Goal: Transaction & Acquisition: Book appointment/travel/reservation

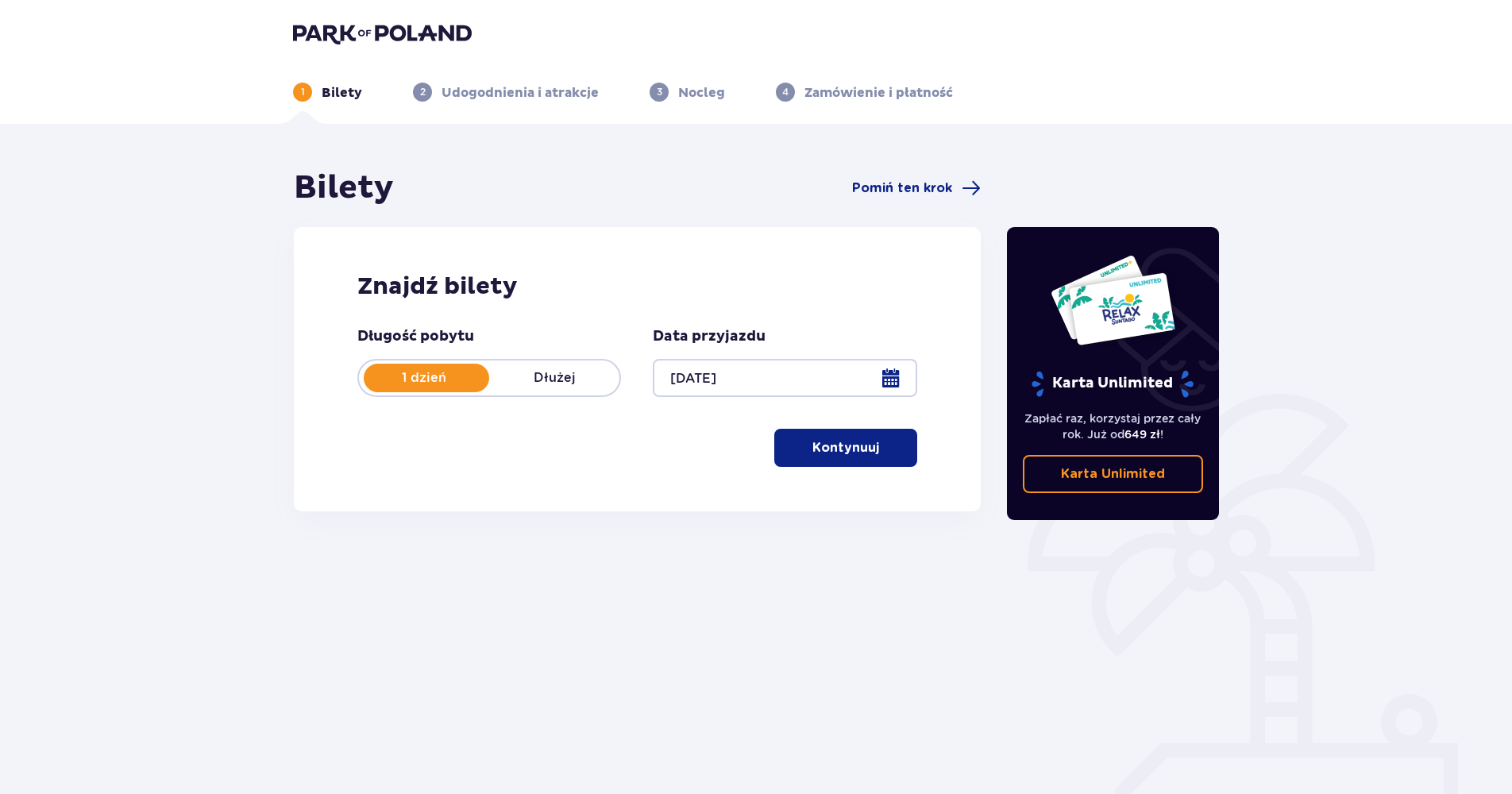
click at [814, 441] on p "Kontynuuj" at bounding box center [846, 448] width 66 height 18
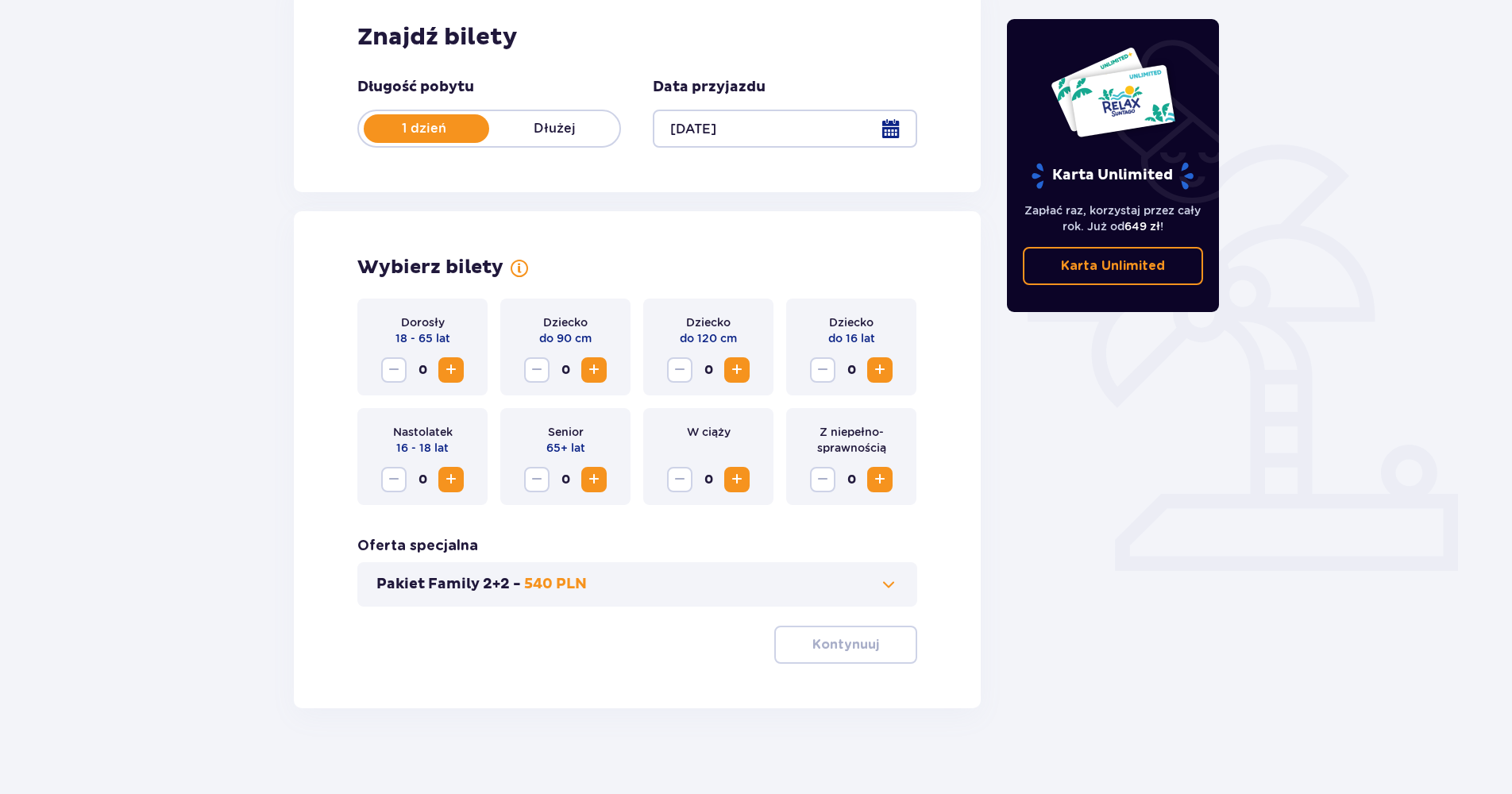
scroll to position [259, 0]
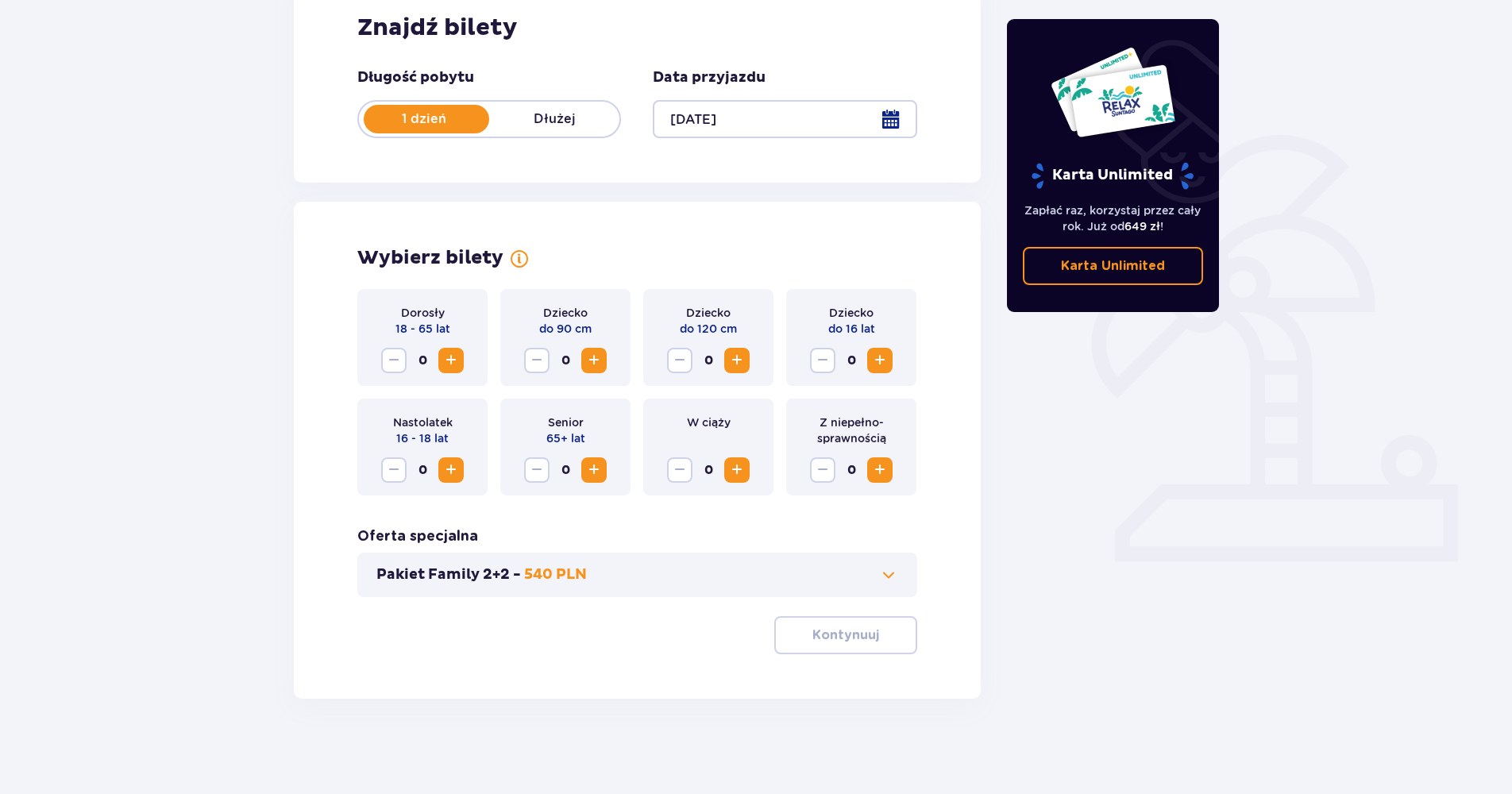
click at [455, 357] on span "Increase" at bounding box center [451, 361] width 19 height 19
click at [454, 469] on span "Increase" at bounding box center [451, 470] width 19 height 19
click at [858, 635] on p "Kontynuuj" at bounding box center [846, 635] width 66 height 18
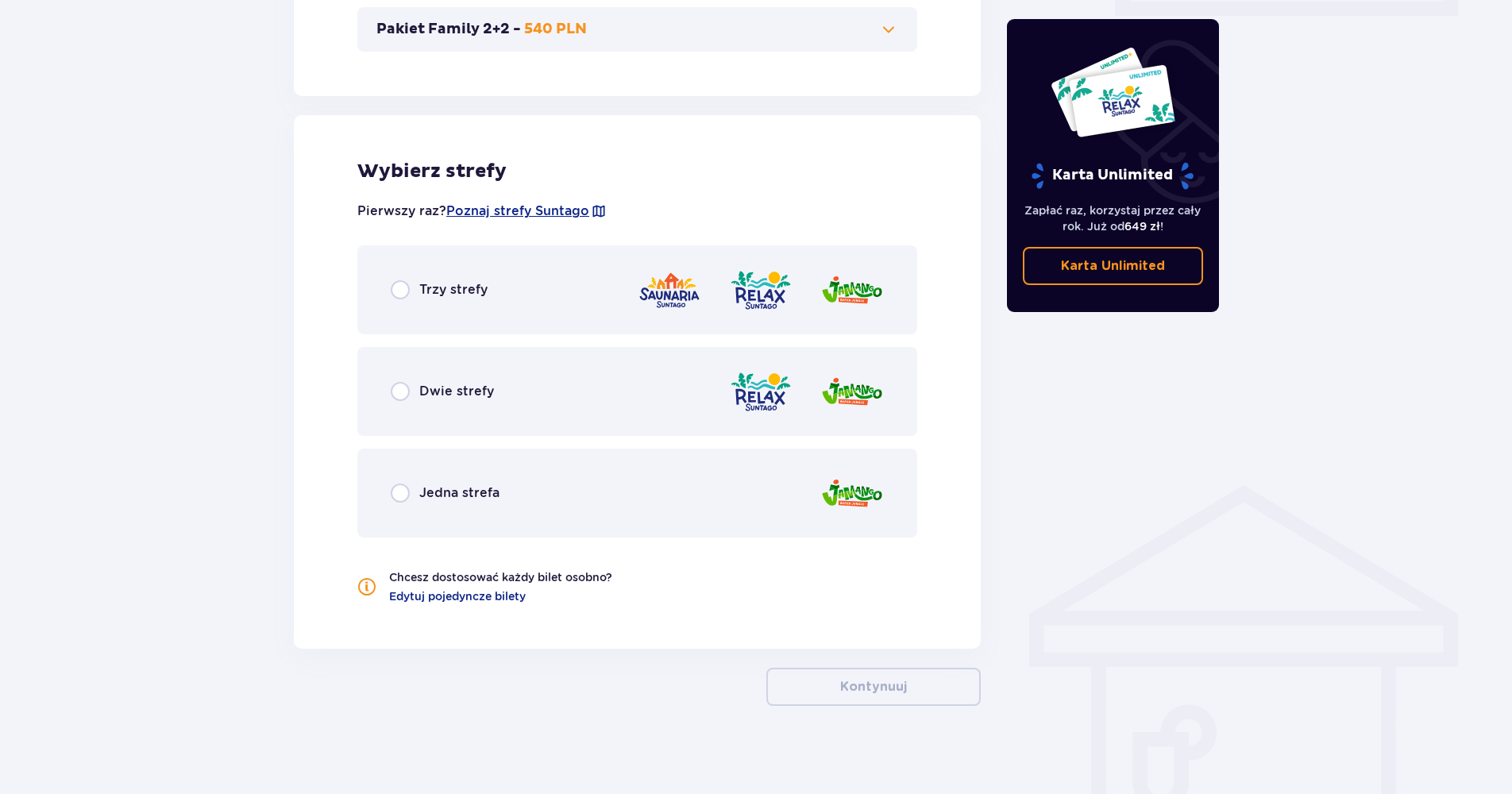
scroll to position [812, 0]
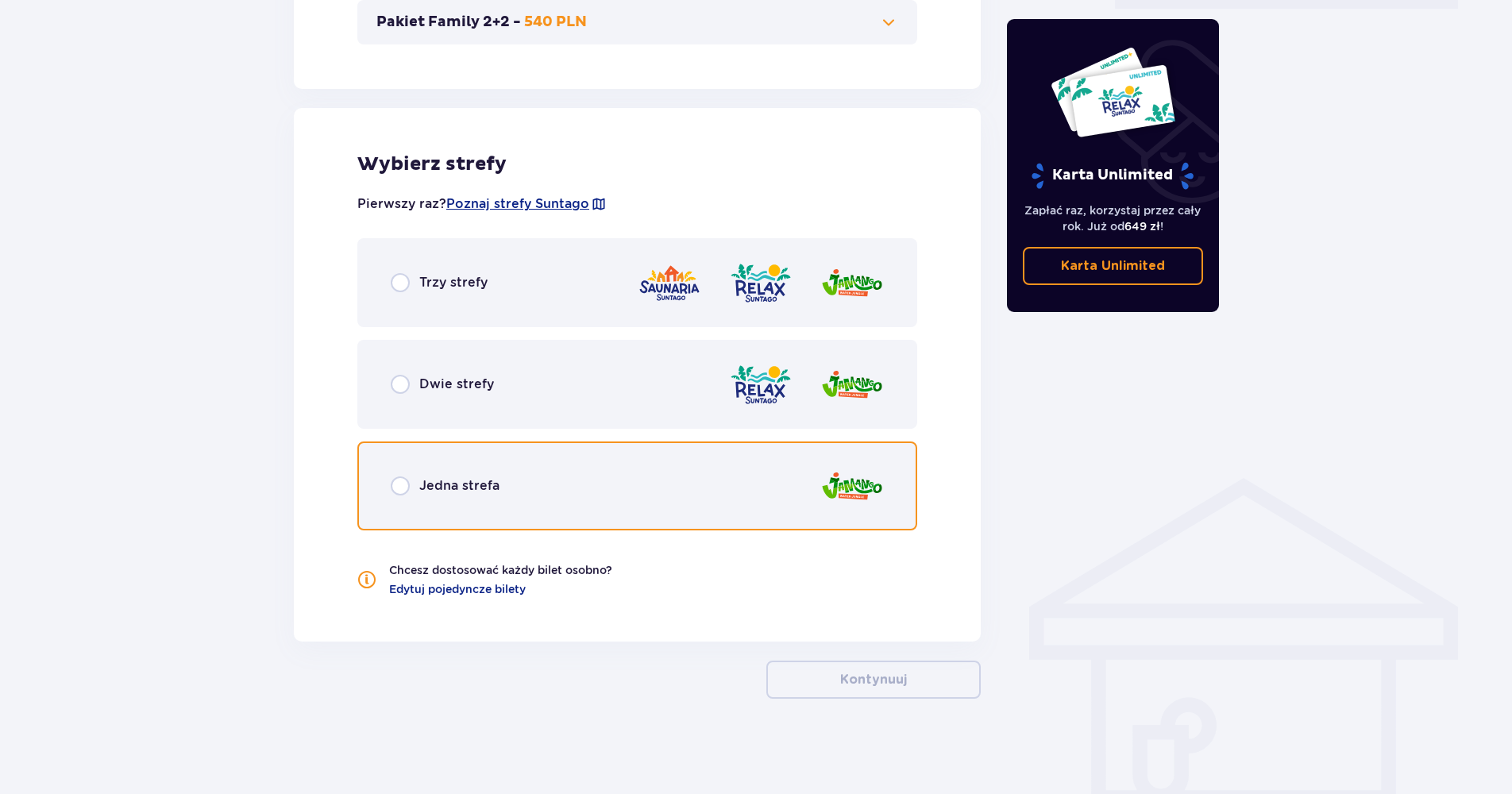
click at [398, 484] on input "radio" at bounding box center [400, 486] width 19 height 19
radio input "true"
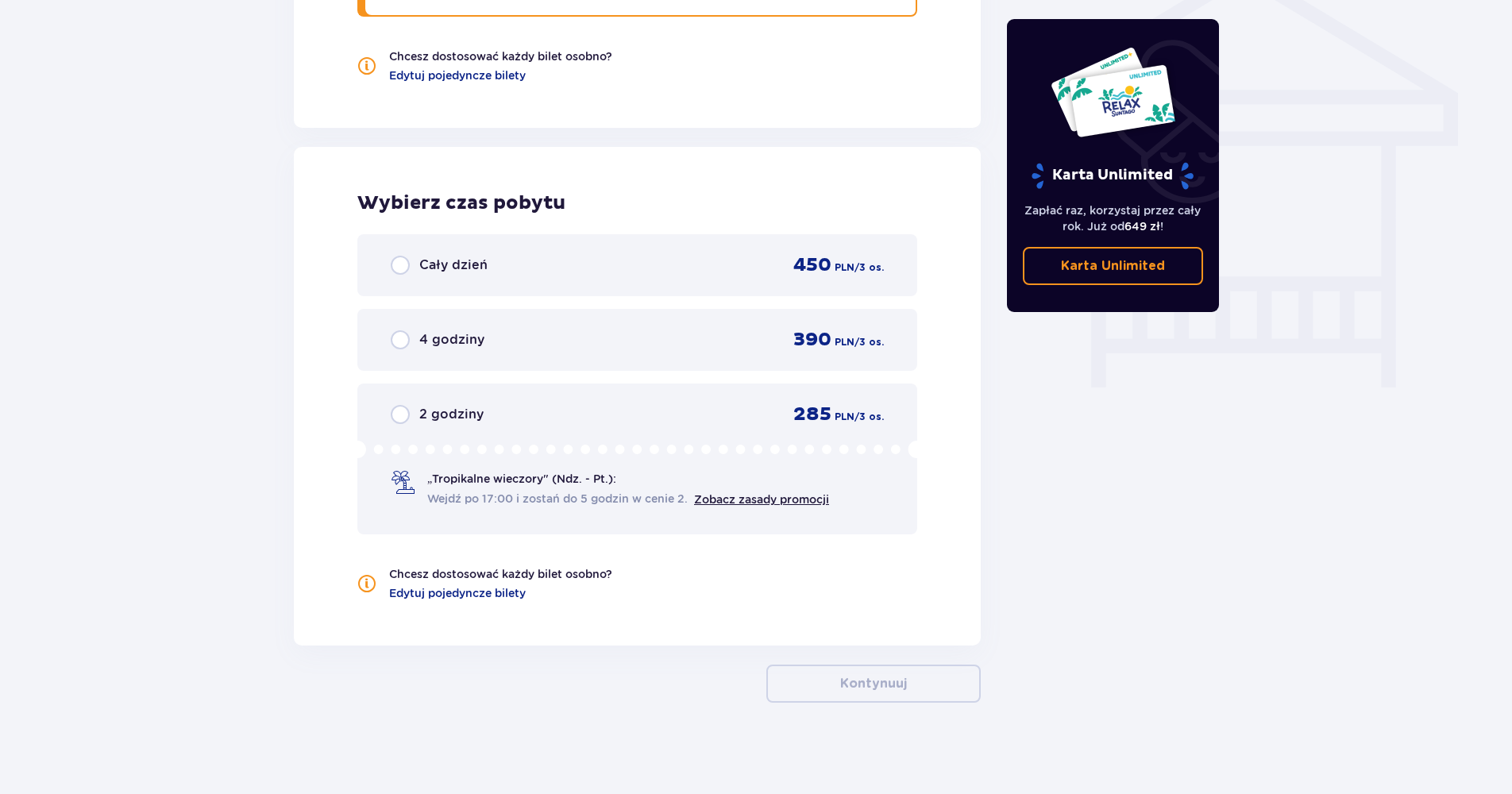
scroll to position [1329, 0]
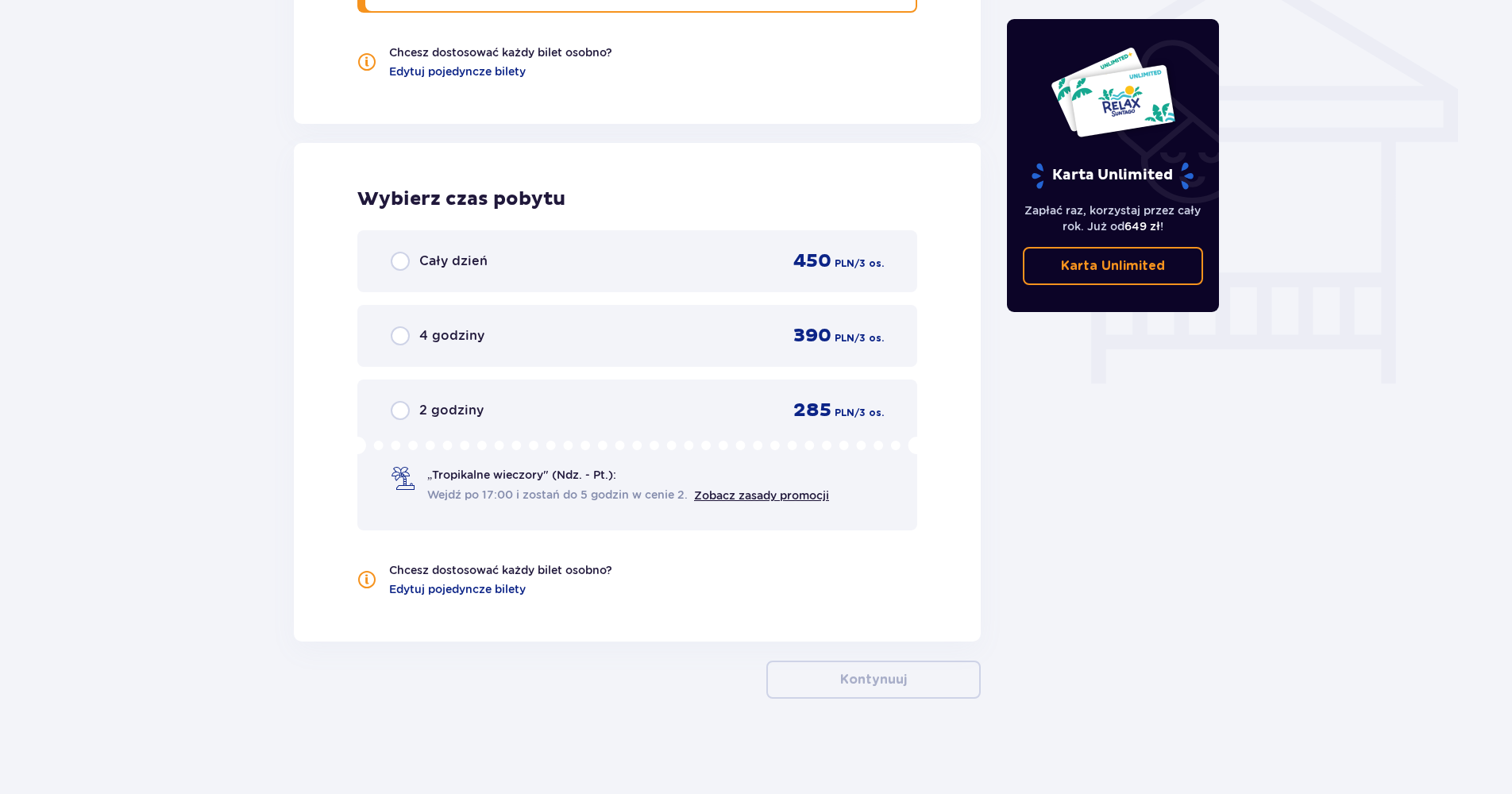
click at [514, 478] on p "„Tropikalne wieczory" (Ndz. - Pt.):" at bounding box center [522, 475] width 189 height 16
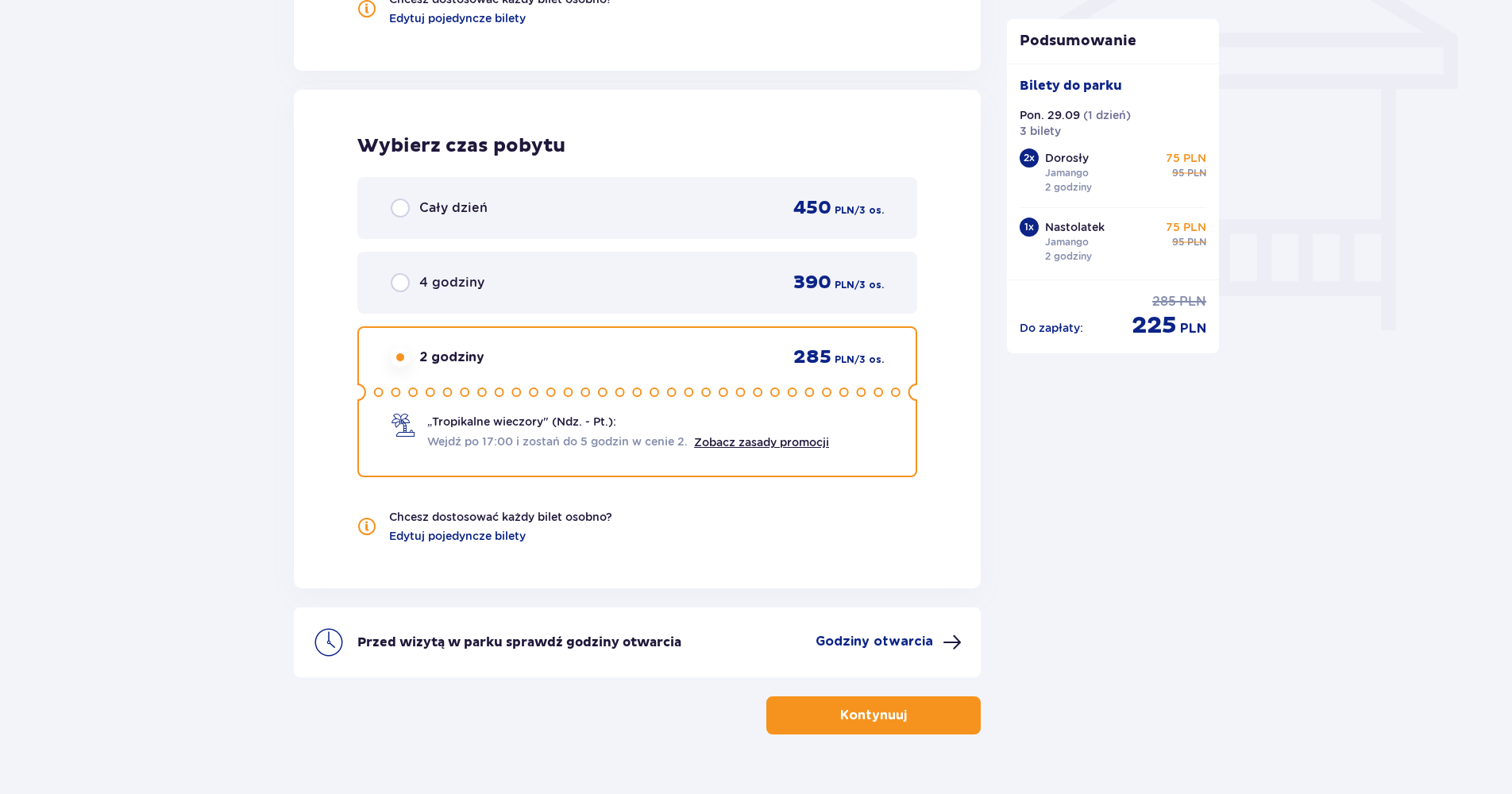
scroll to position [1418, 0]
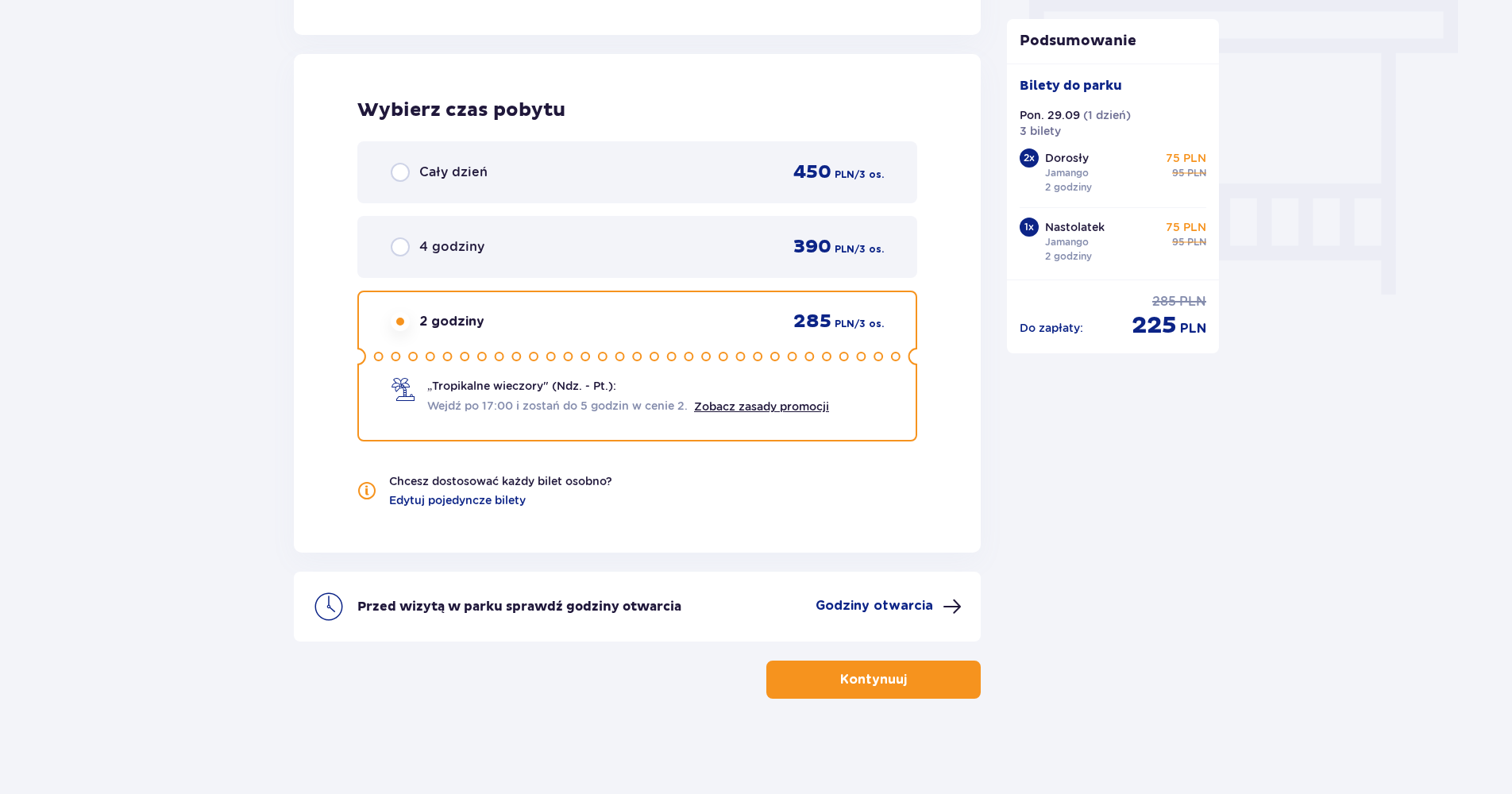
click at [882, 690] on button "Kontynuuj" at bounding box center [874, 680] width 214 height 38
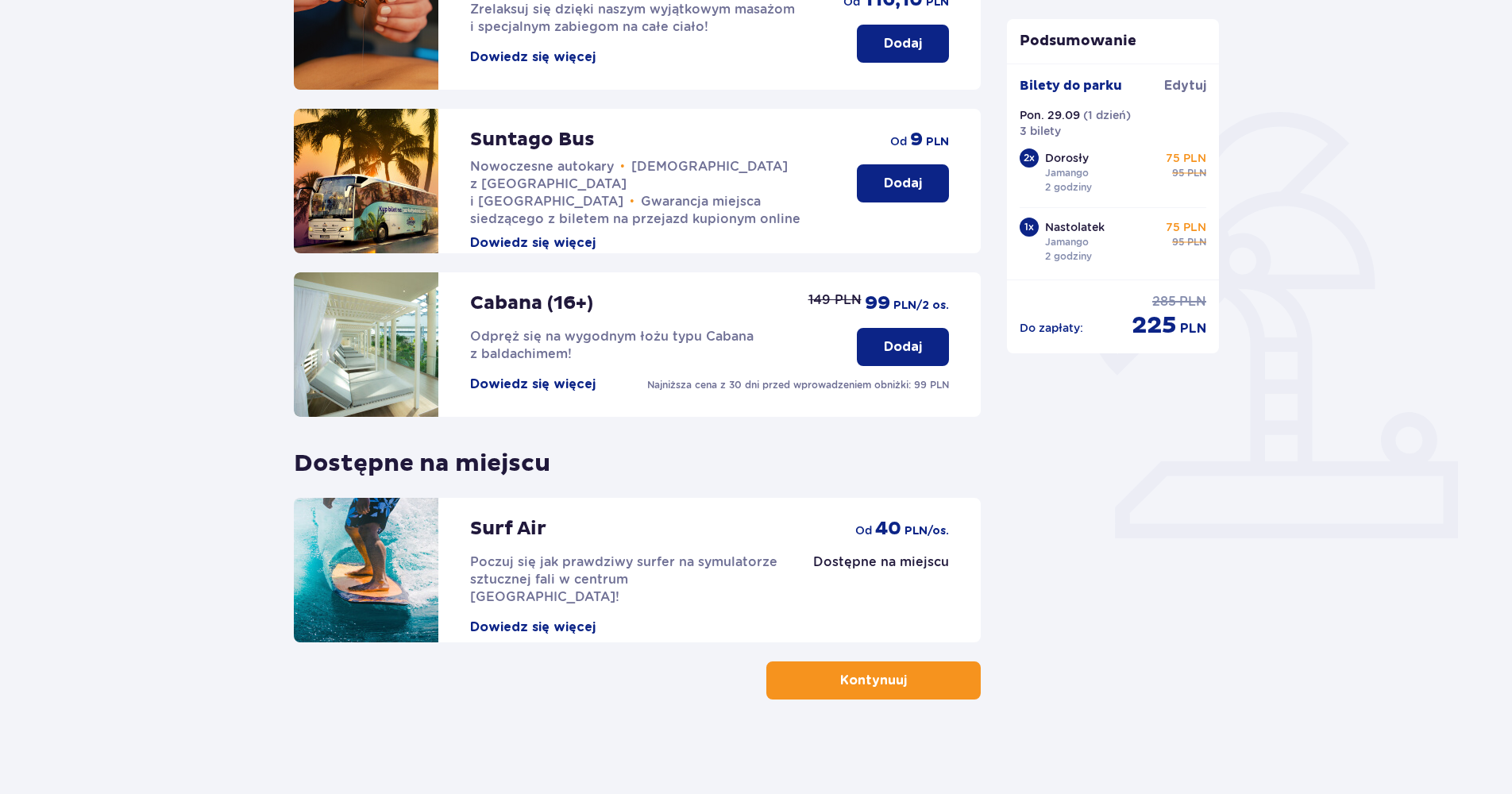
scroll to position [282, 0]
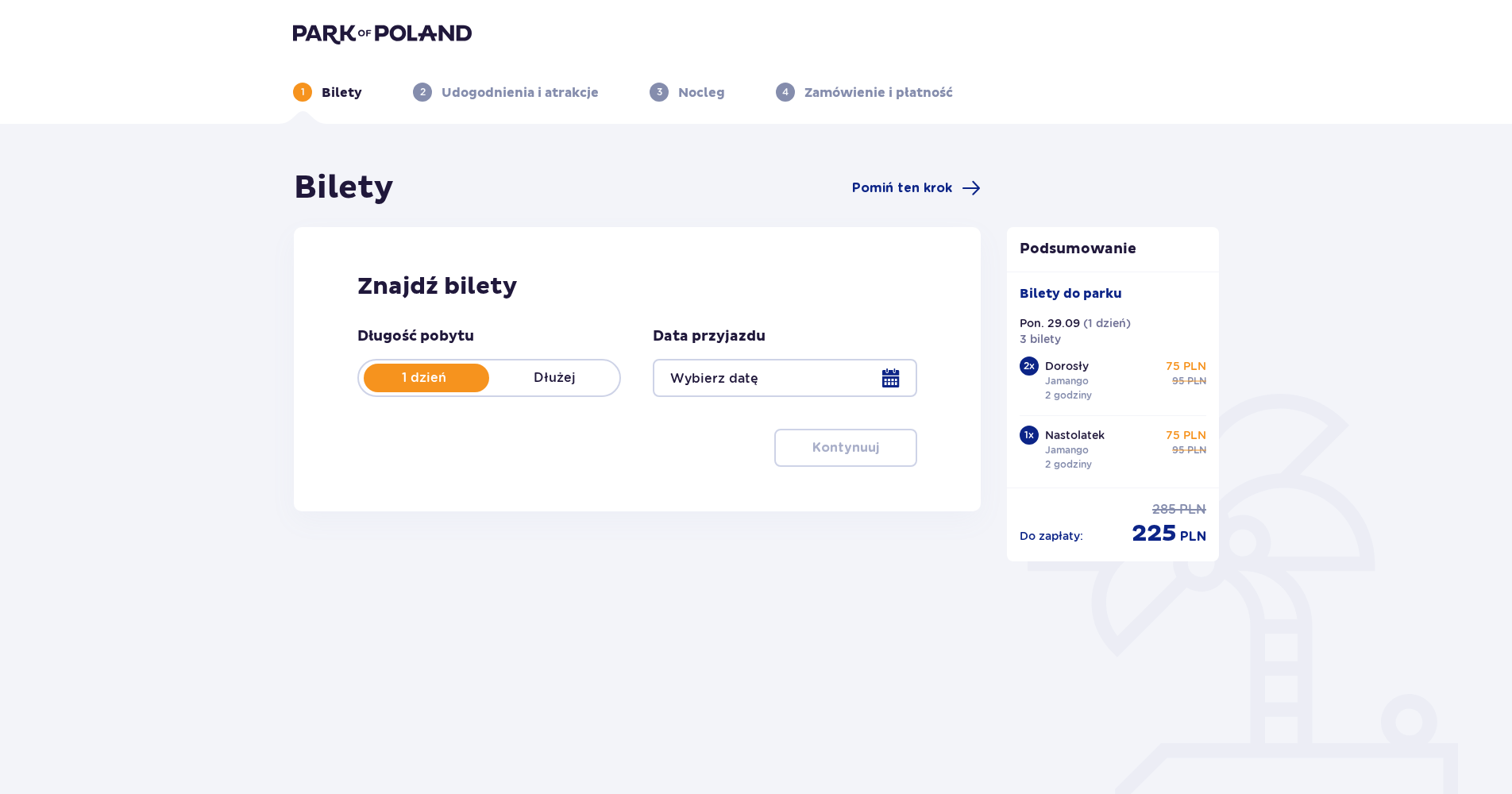
type input "29.09.25"
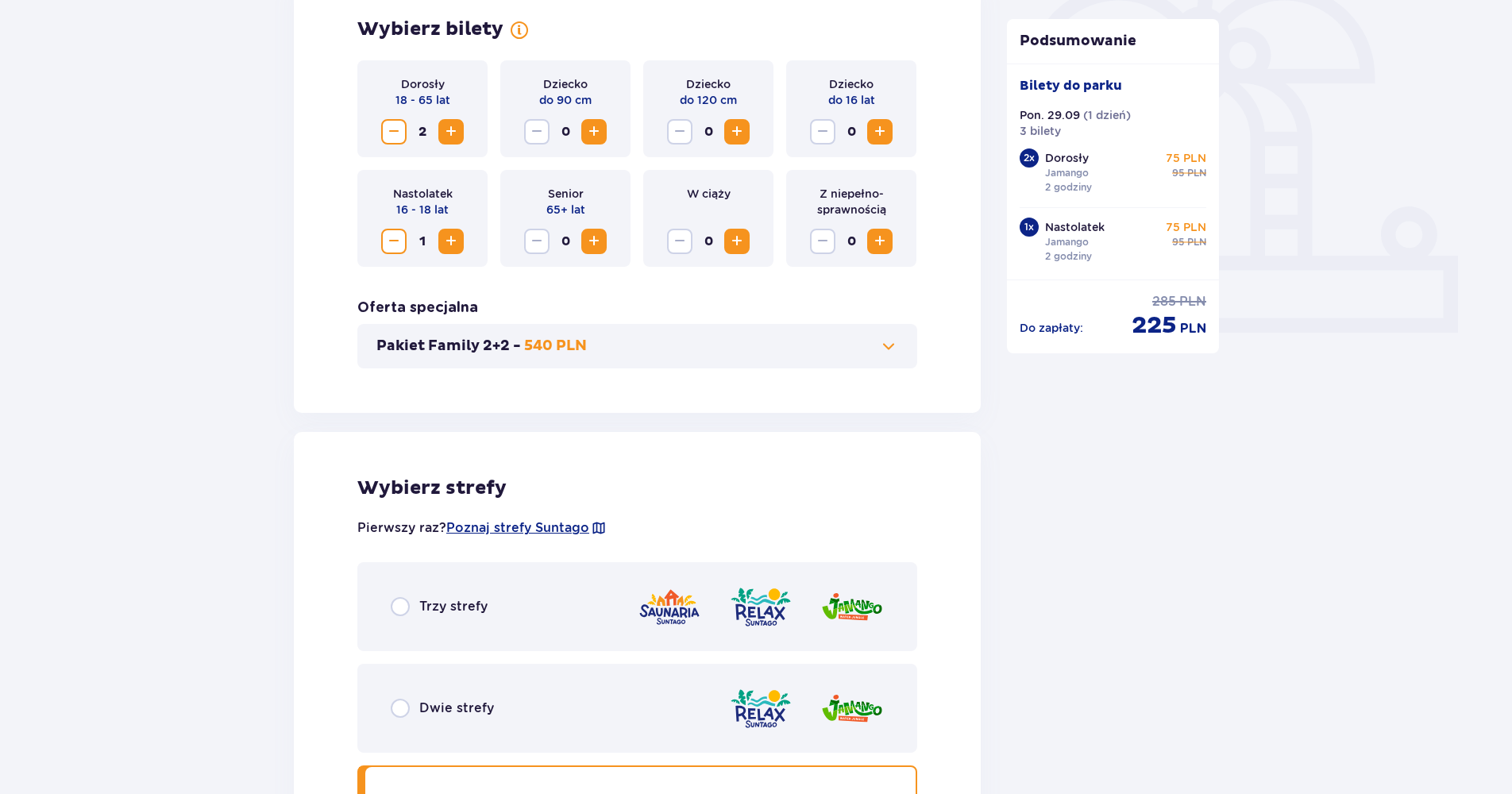
scroll to position [715, 0]
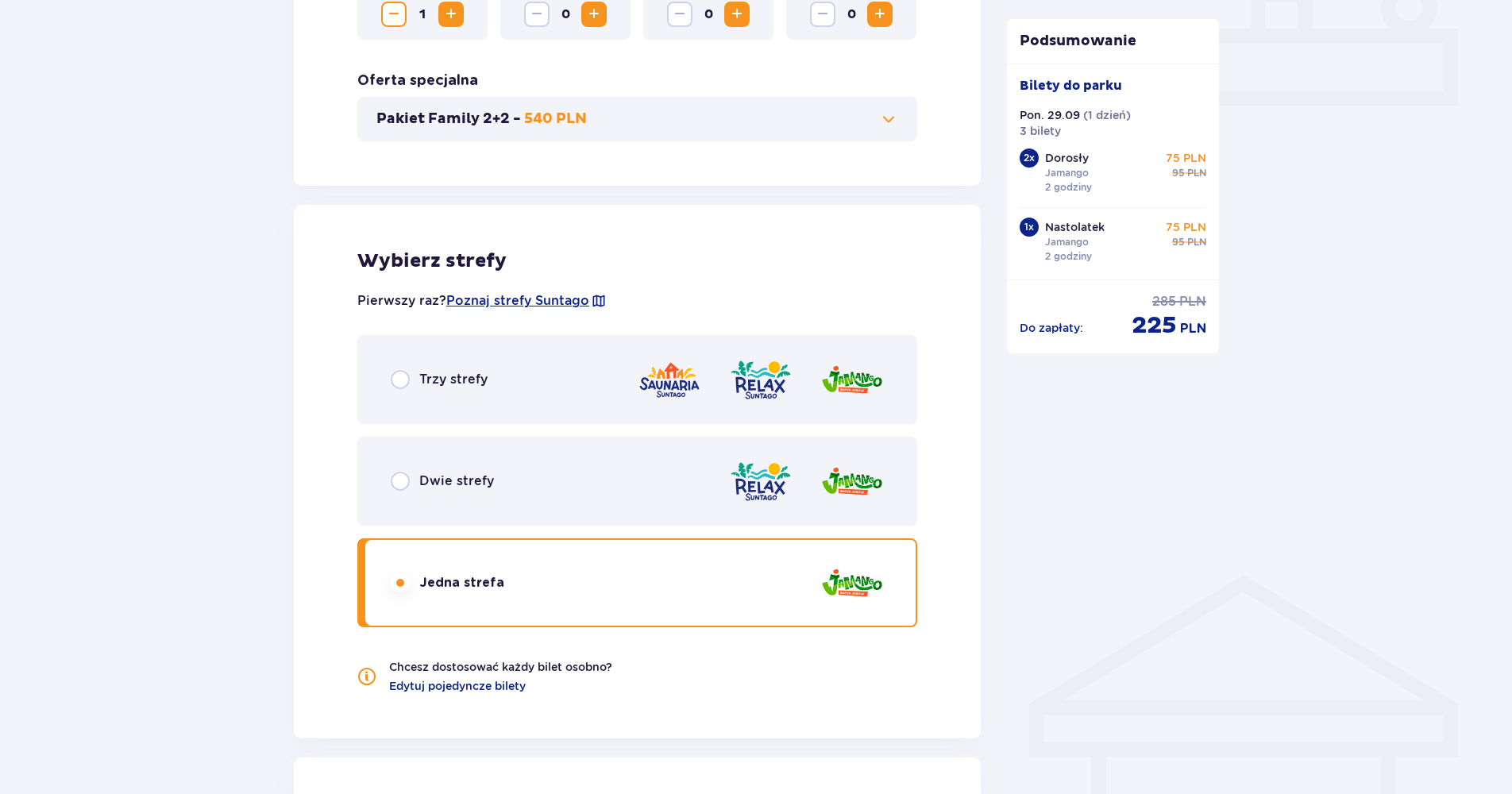
click at [774, 481] on img at bounding box center [760, 481] width 63 height 46
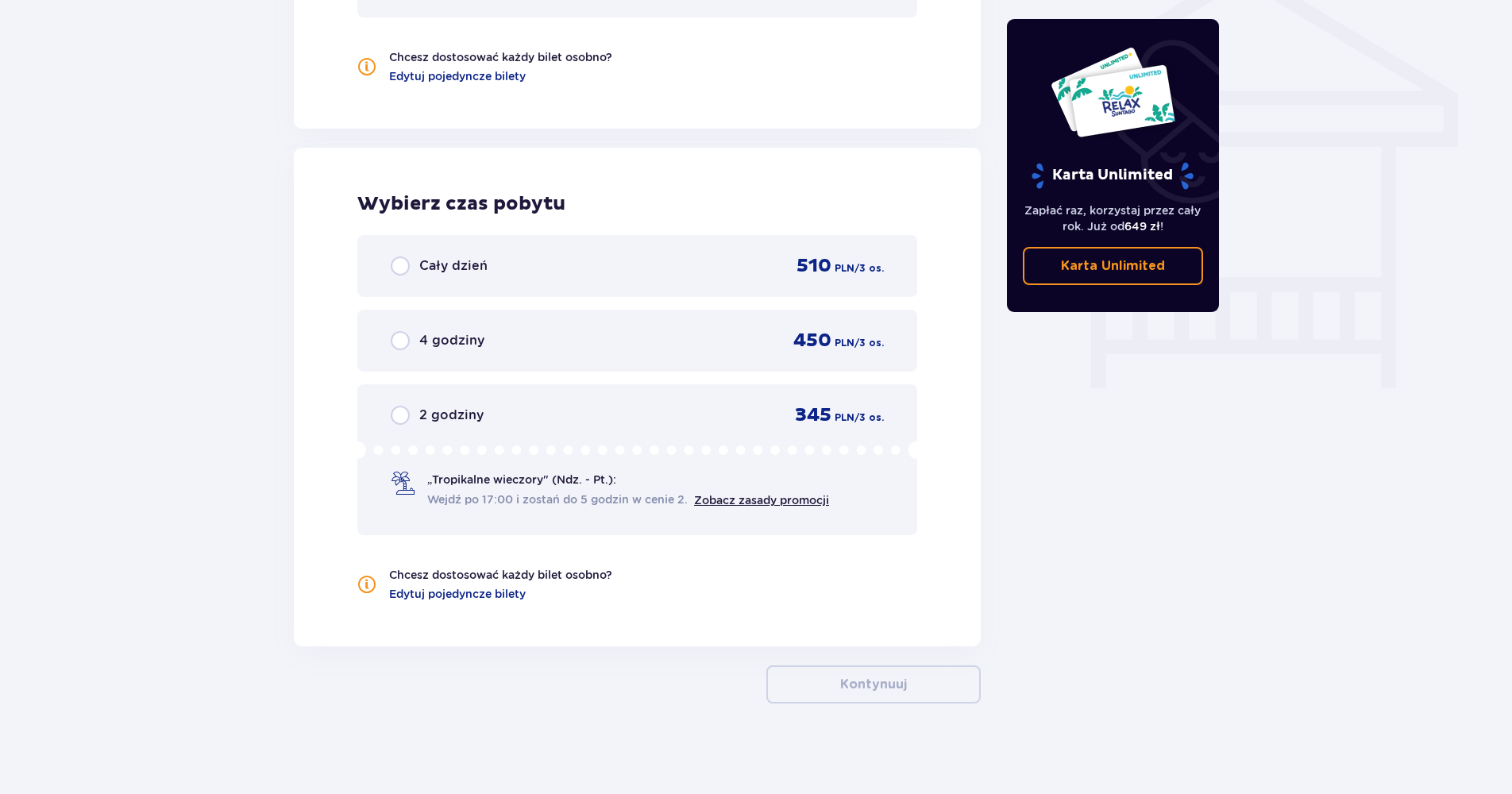
scroll to position [1329, 0]
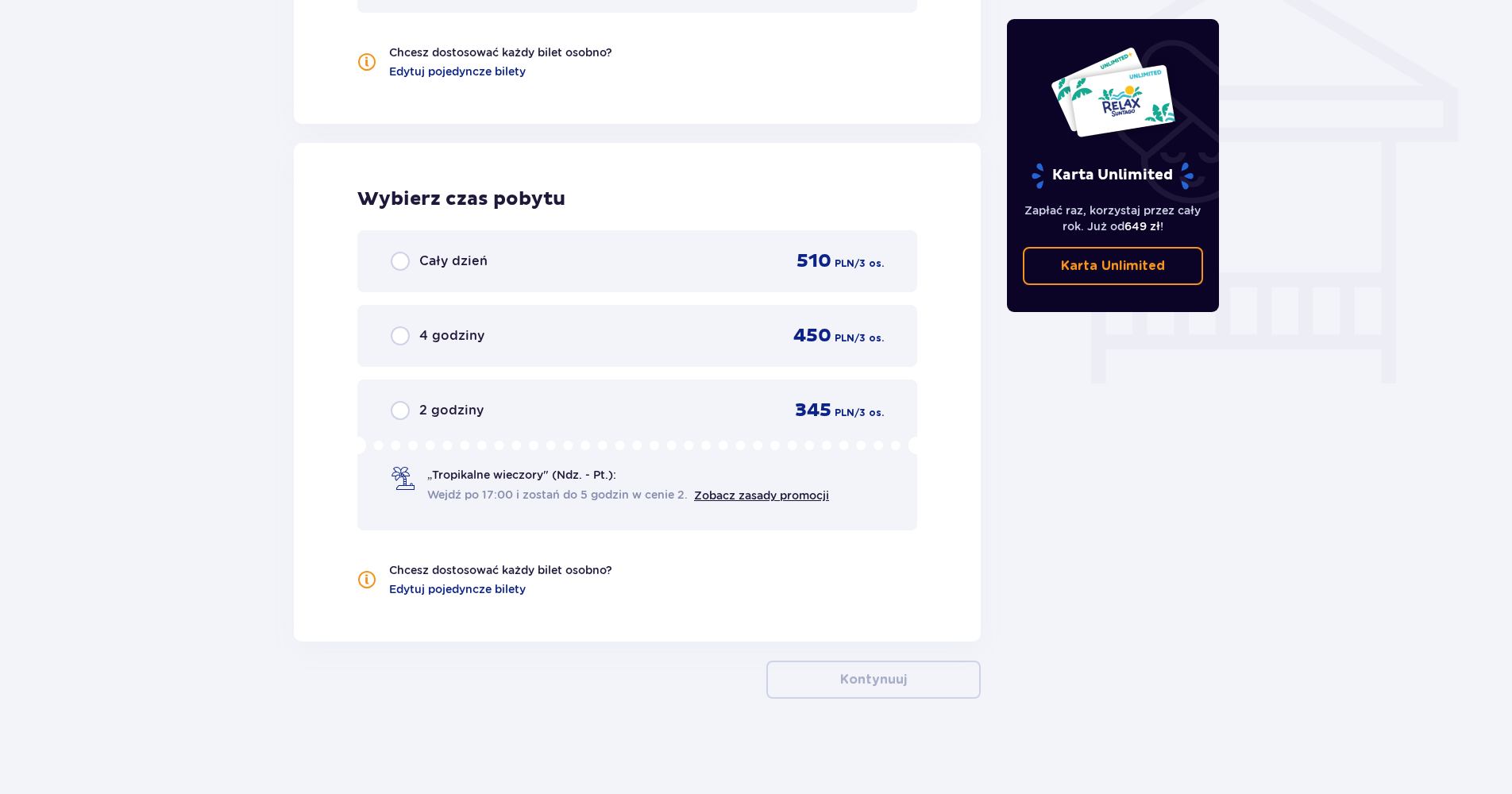
click at [472, 477] on p "„Tropikalne wieczory" (Ndz. - Pt.):" at bounding box center [522, 475] width 189 height 16
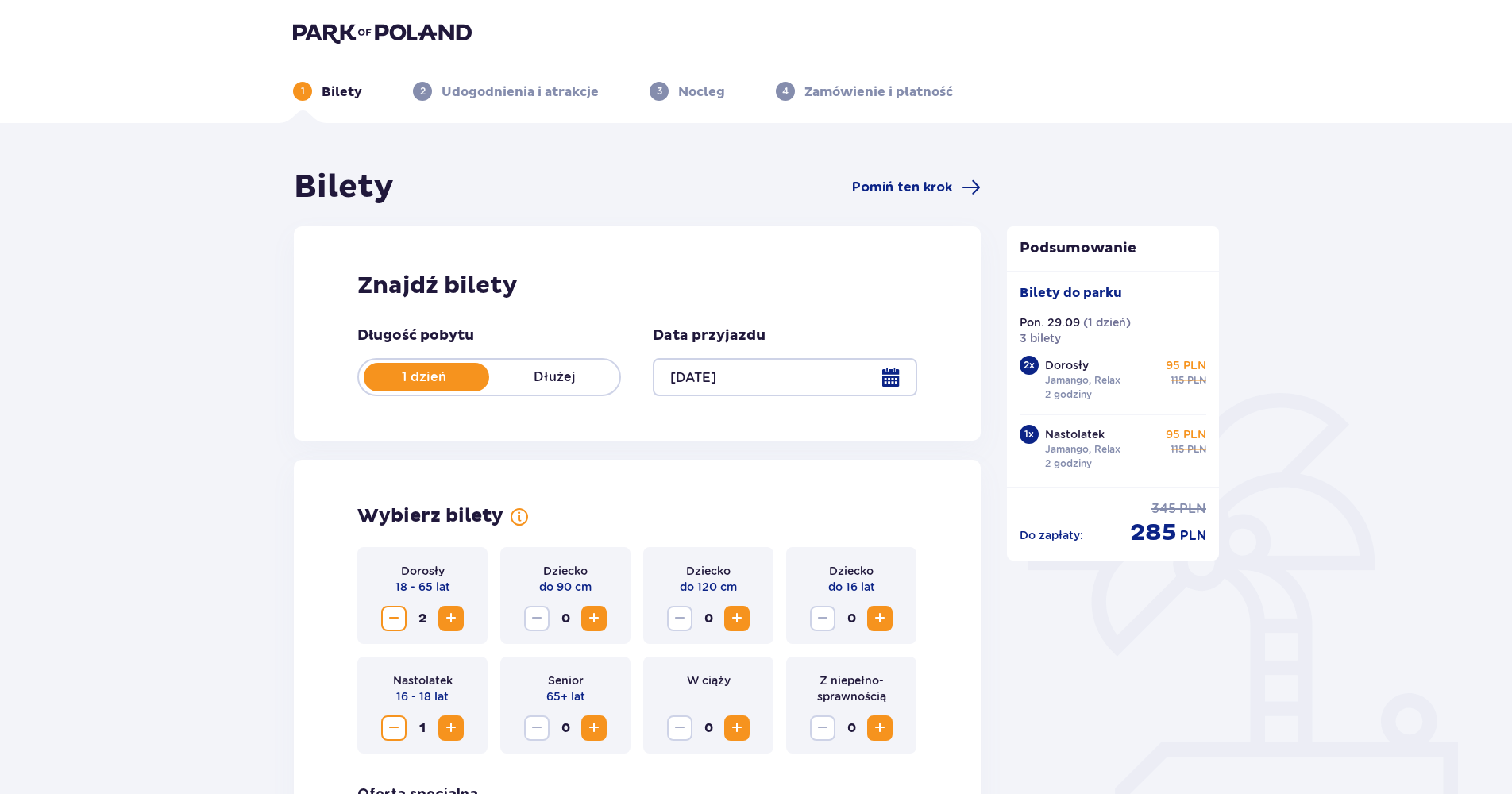
scroll to position [0, 0]
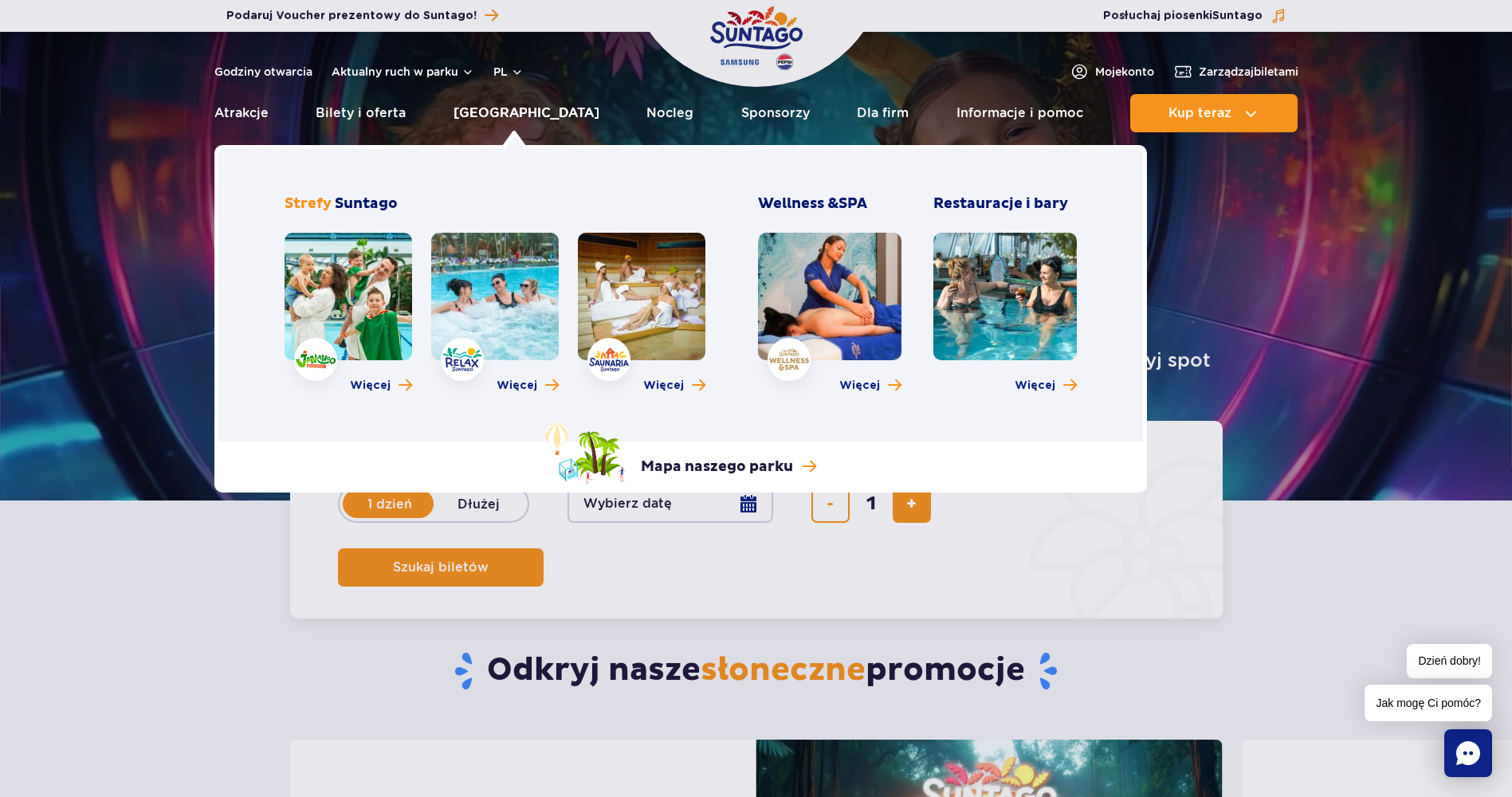
click at [511, 116] on link "[GEOGRAPHIC_DATA]" at bounding box center [527, 113] width 146 height 39
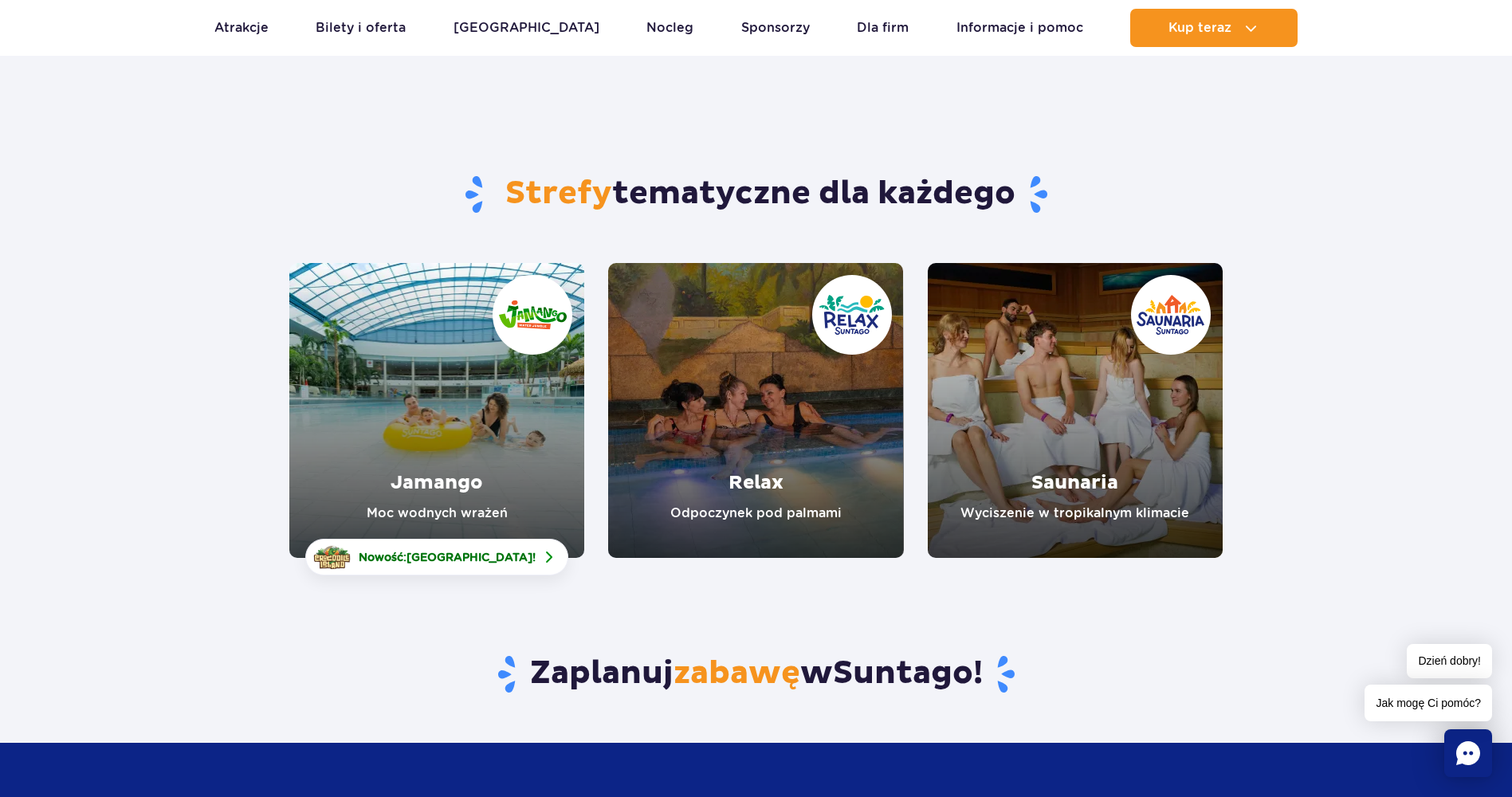
scroll to position [79, 0]
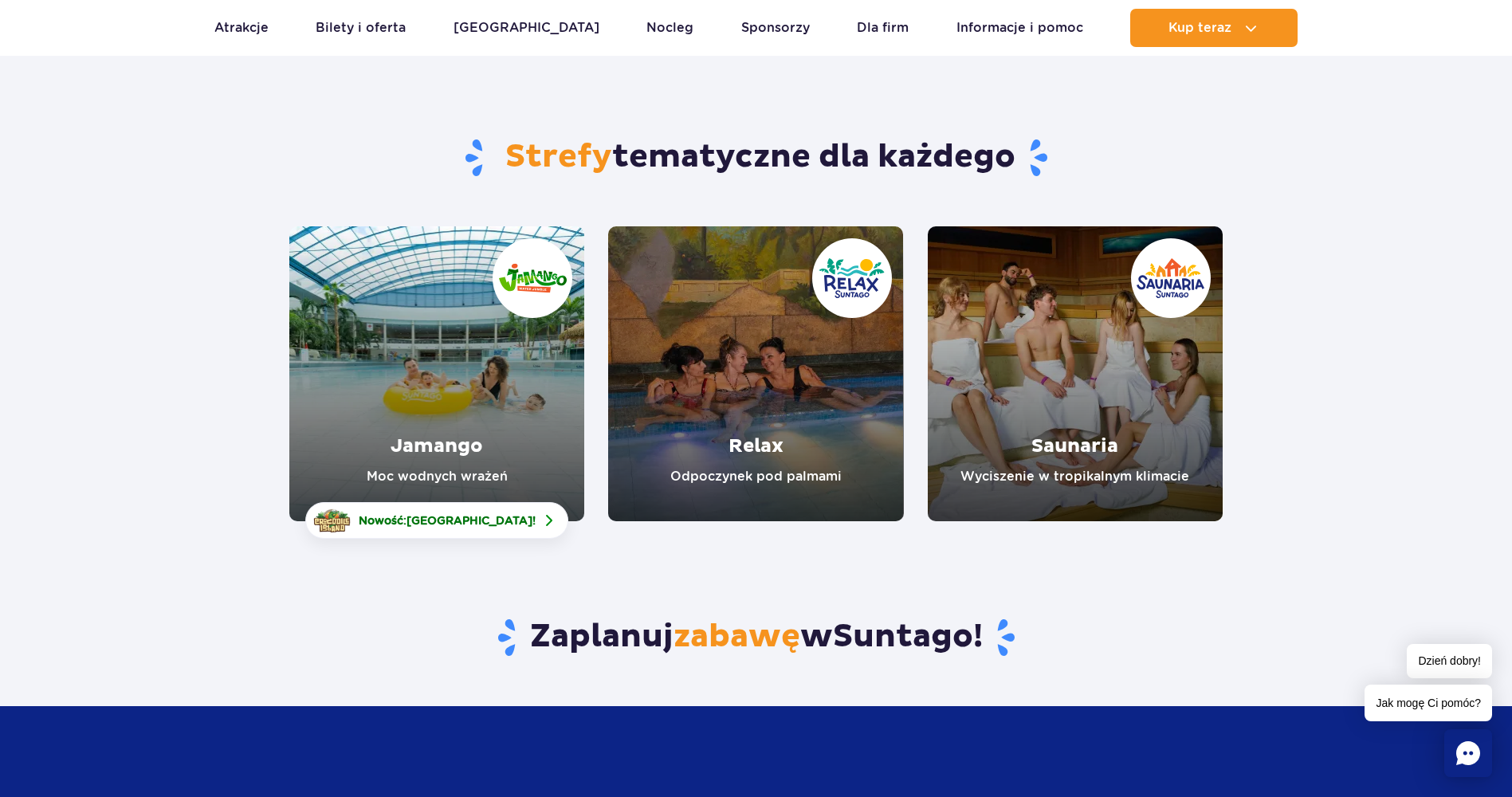
click at [731, 387] on link "Relax" at bounding box center [755, 373] width 295 height 295
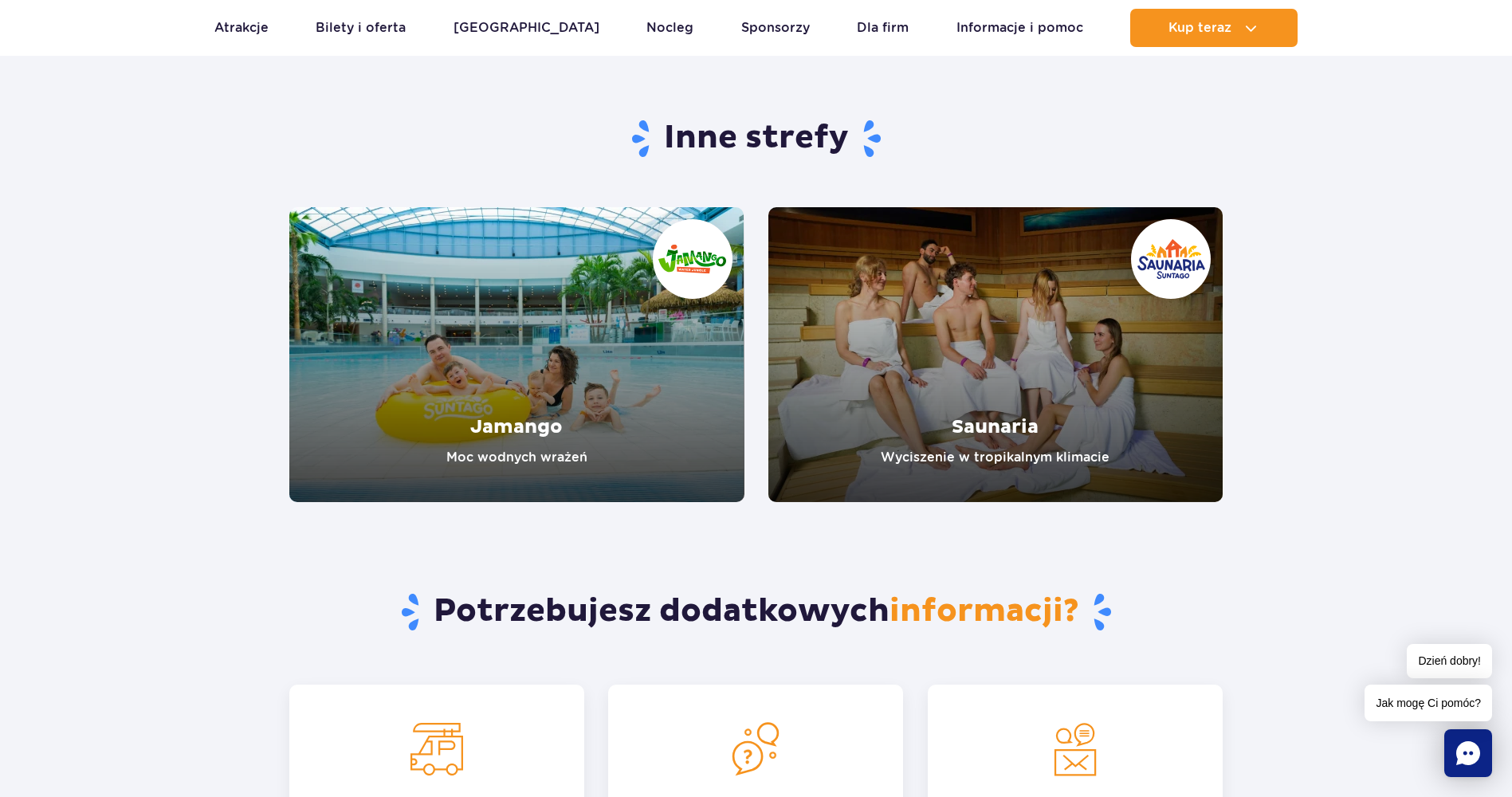
scroll to position [2709, 0]
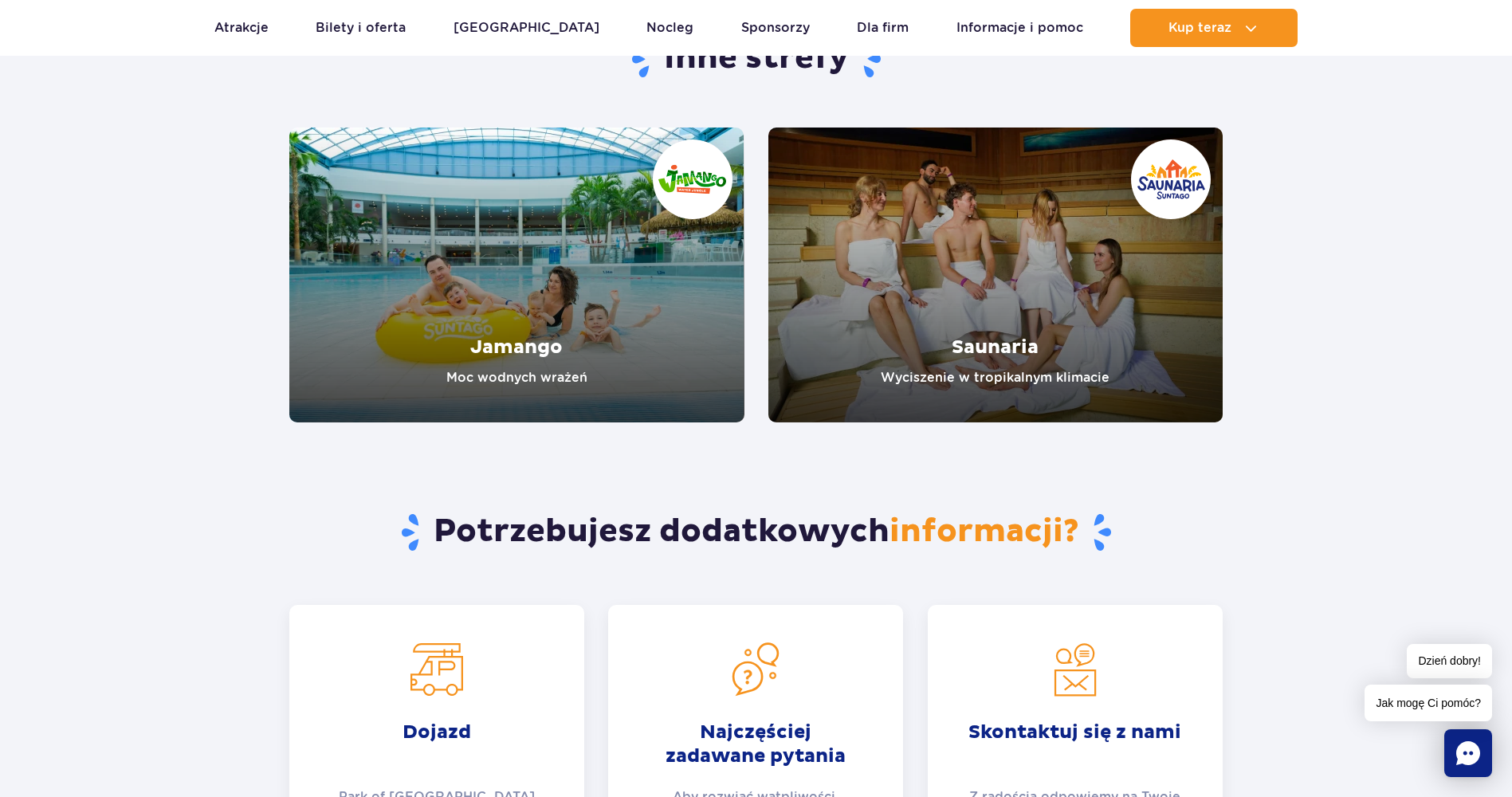
click at [549, 321] on link "Jamango" at bounding box center [516, 274] width 455 height 295
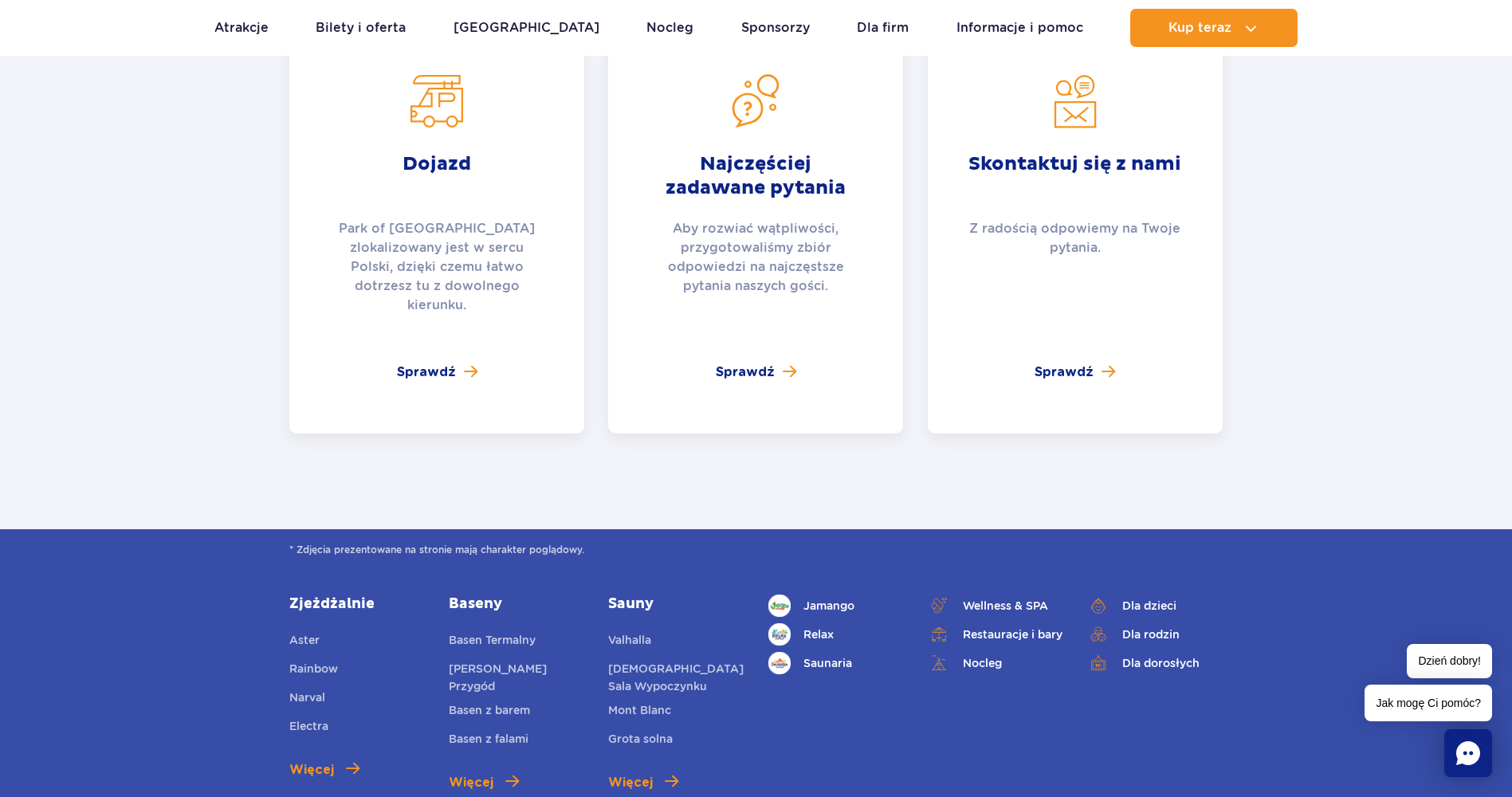
scroll to position [3745, 0]
click at [443, 116] on img at bounding box center [436, 101] width 57 height 57
click at [442, 364] on span "Sprawdź" at bounding box center [426, 373] width 59 height 19
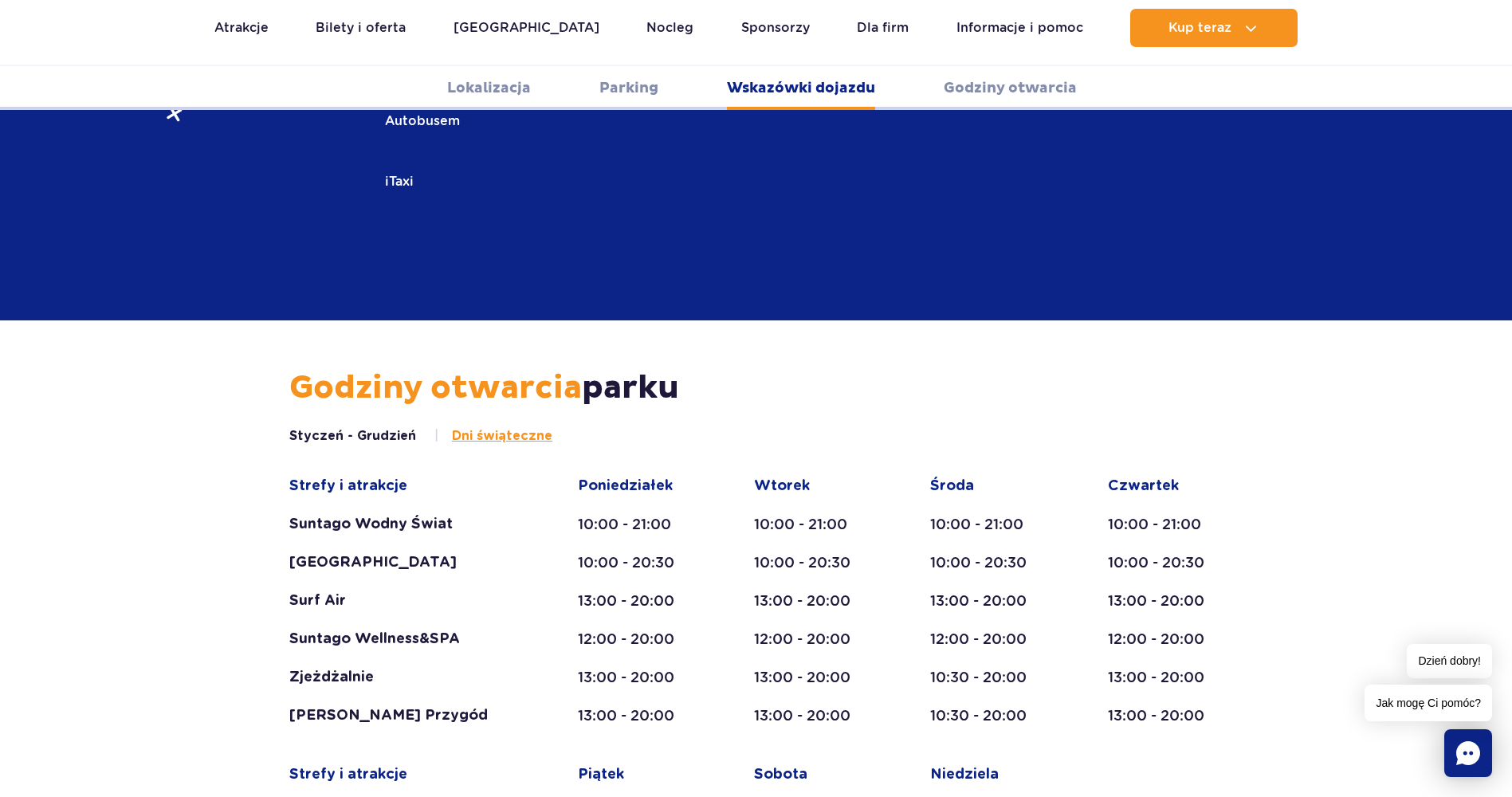
scroll to position [546, 0]
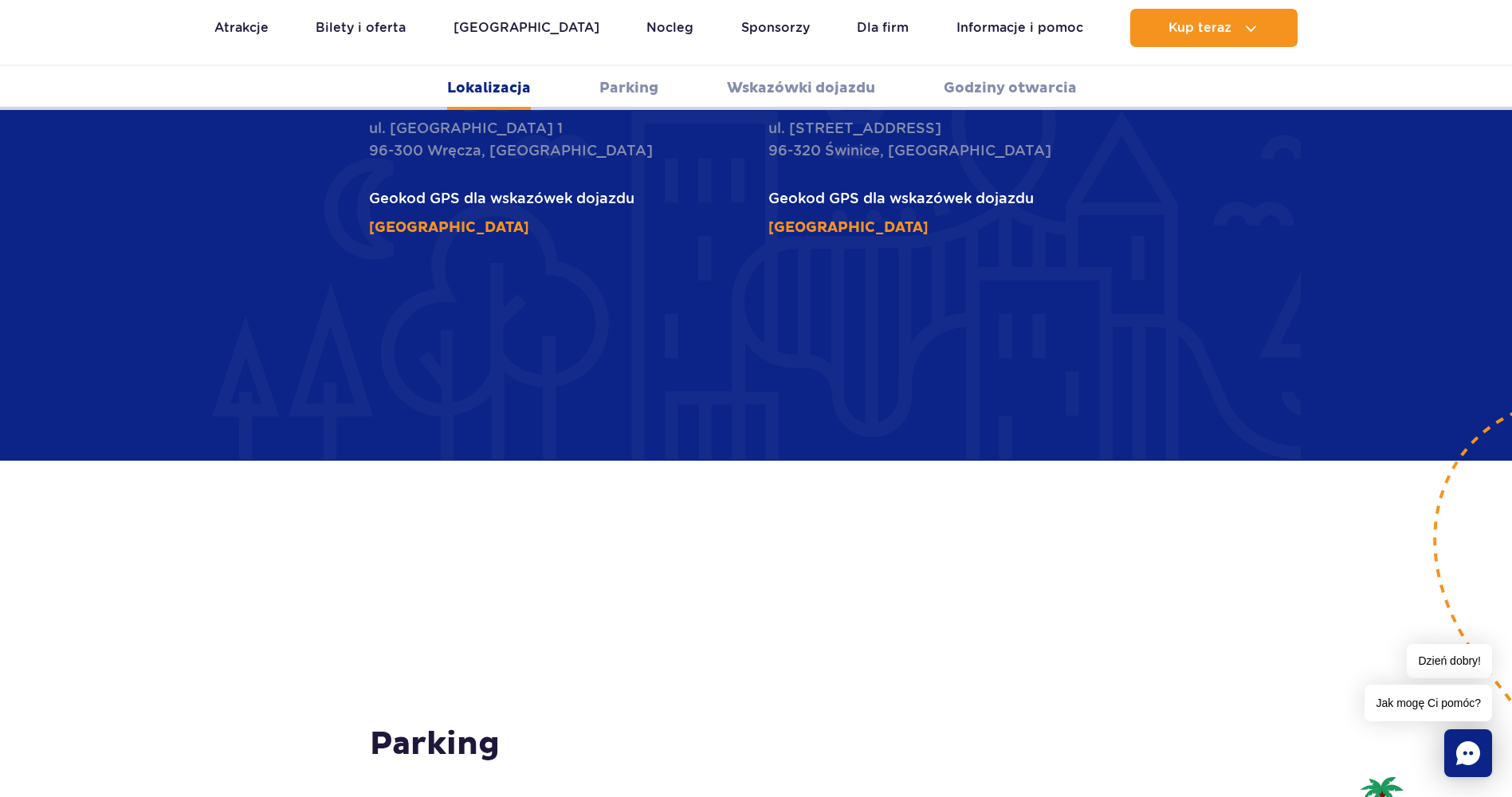
scroll to position [876, 0]
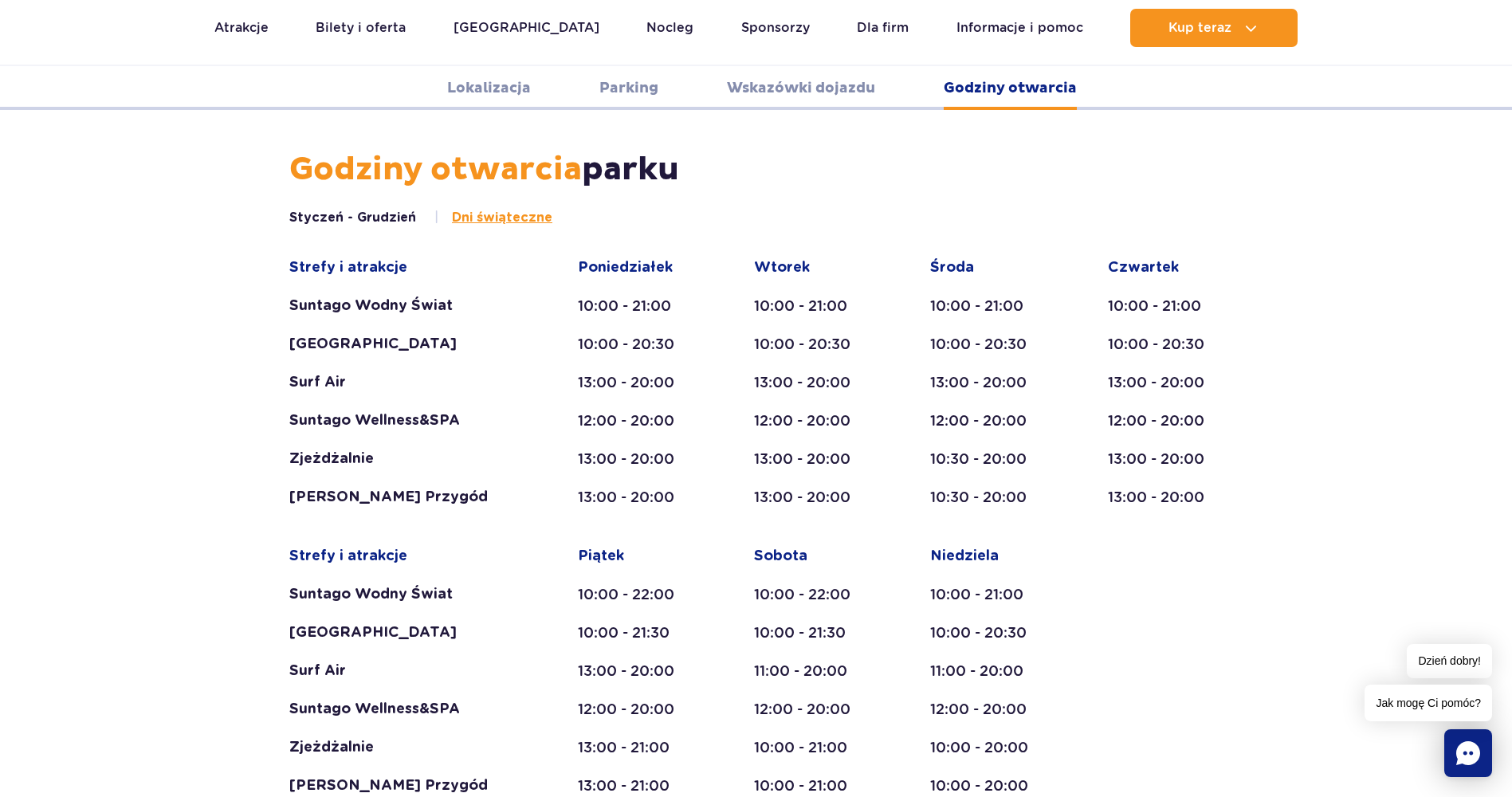
scroll to position [2869, 0]
